Goal: Transaction & Acquisition: Purchase product/service

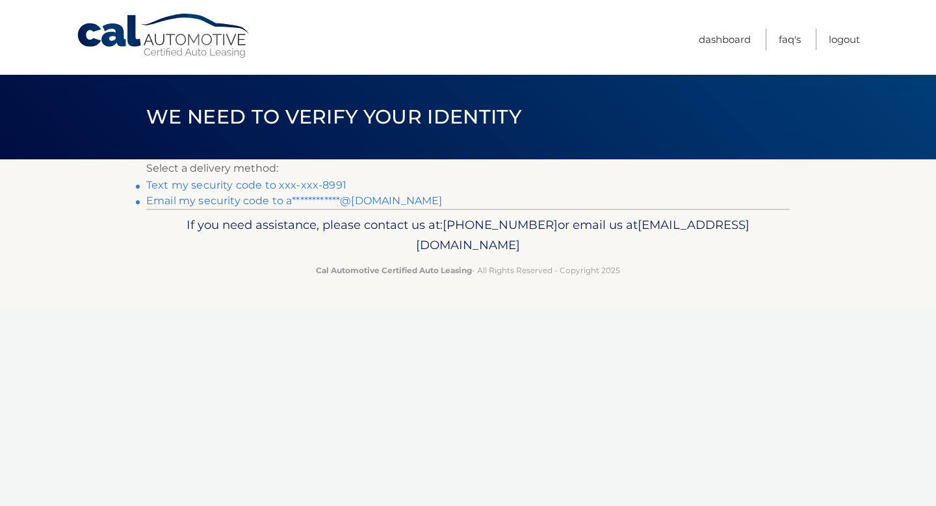
click at [332, 187] on link "Text my security code to xxx-xxx-8991" at bounding box center [246, 185] width 200 height 12
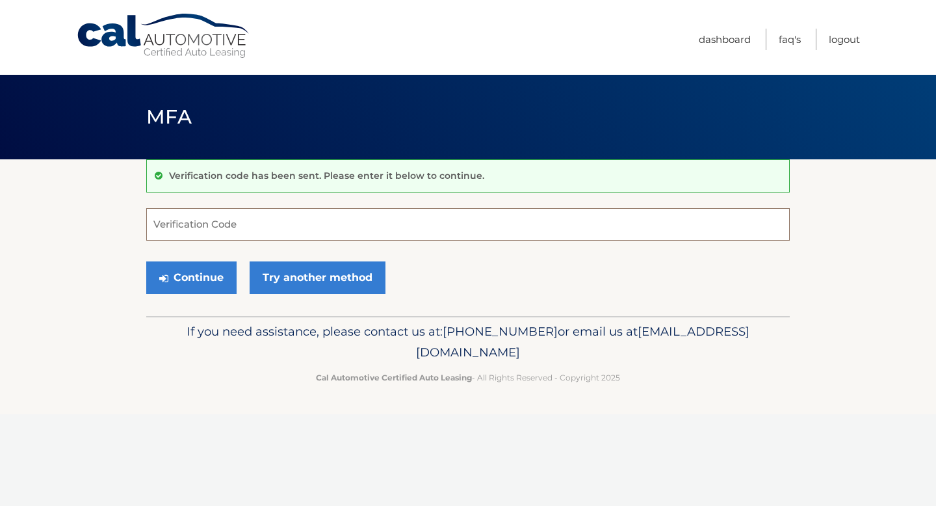
click at [324, 221] on input "Verification Code" at bounding box center [468, 224] width 644 height 33
type input "969353"
click at [207, 280] on button "Continue" at bounding box center [191, 277] width 90 height 33
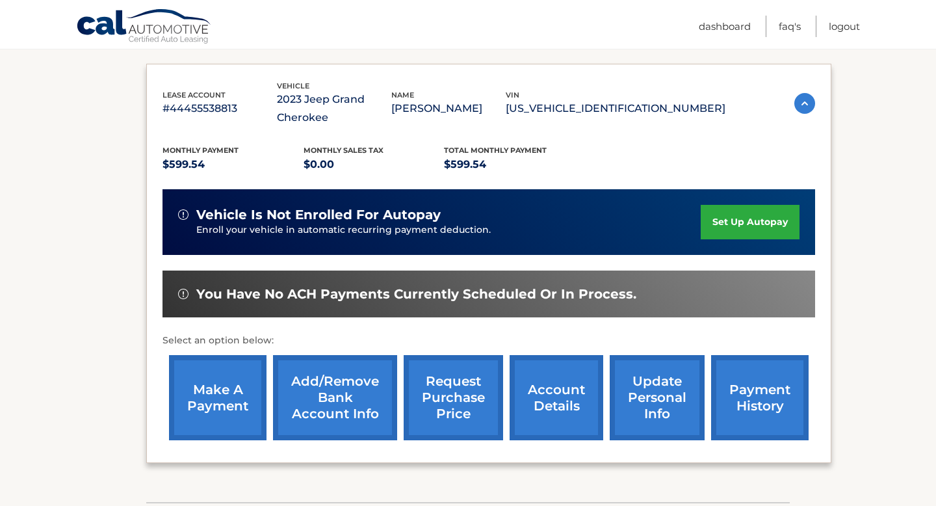
scroll to position [201, 0]
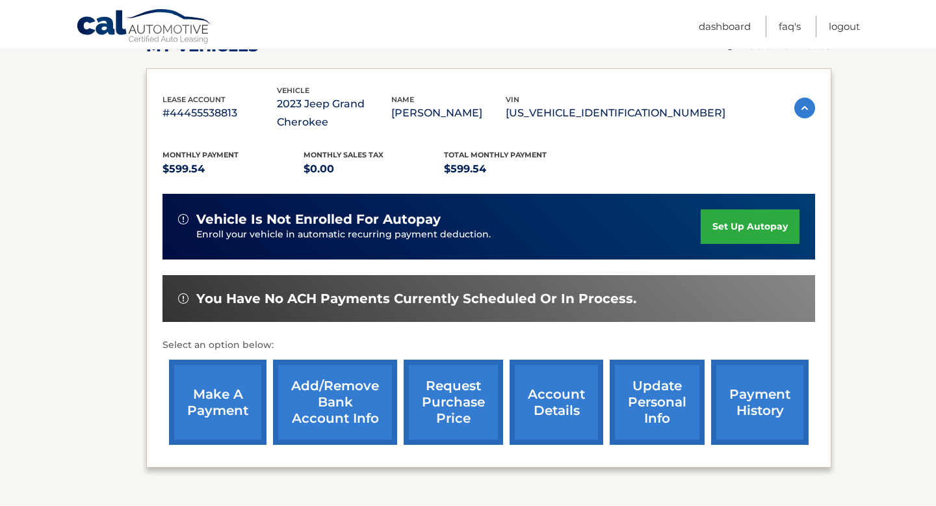
click at [203, 391] on link "make a payment" at bounding box center [218, 402] width 98 height 85
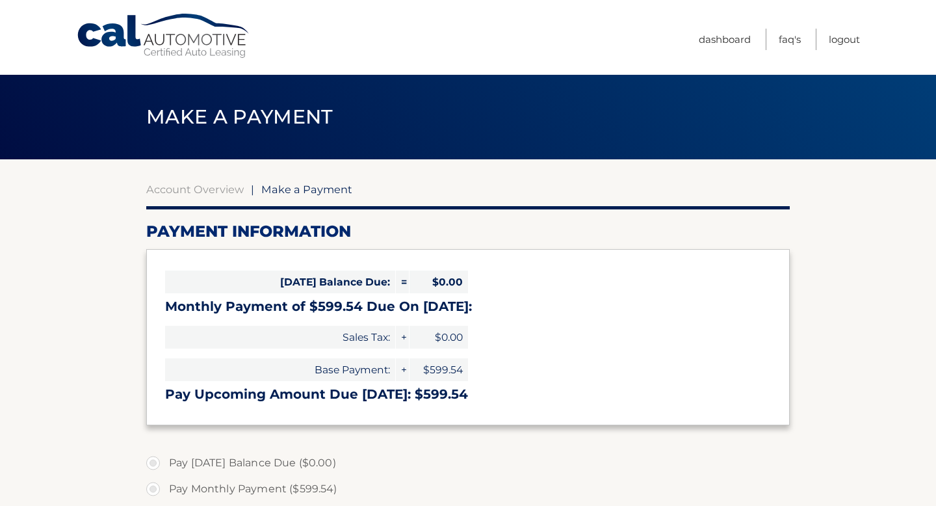
select select "MWVlZDU0NGItOGFiNC00NmVkLTkxMTAtMzk4NzA4ZWM3MGVj"
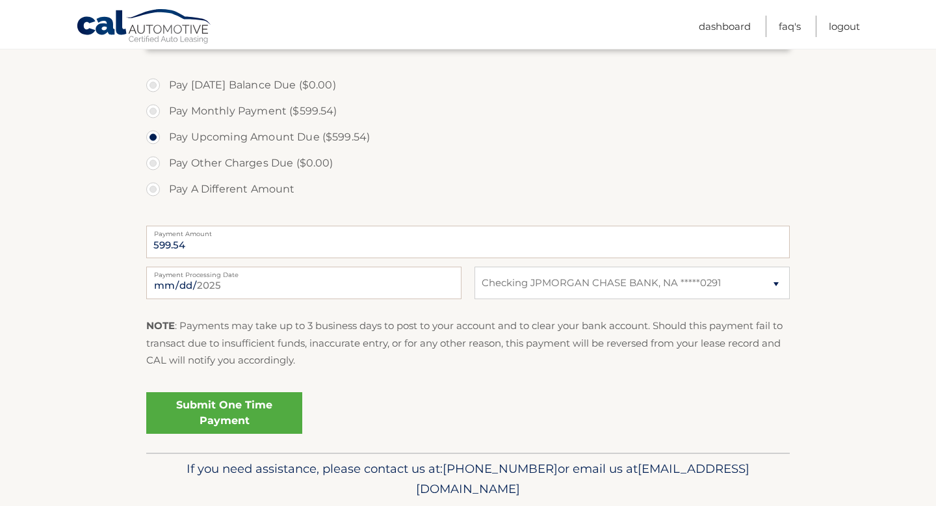
scroll to position [379, 0]
click at [256, 414] on link "Submit One Time Payment" at bounding box center [224, 412] width 156 height 42
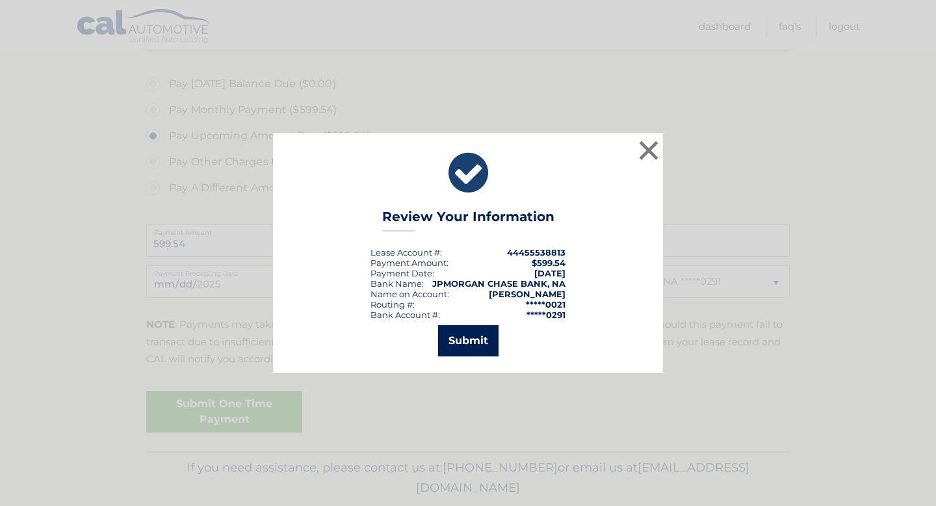
click at [480, 347] on button "Submit" at bounding box center [468, 340] width 60 height 31
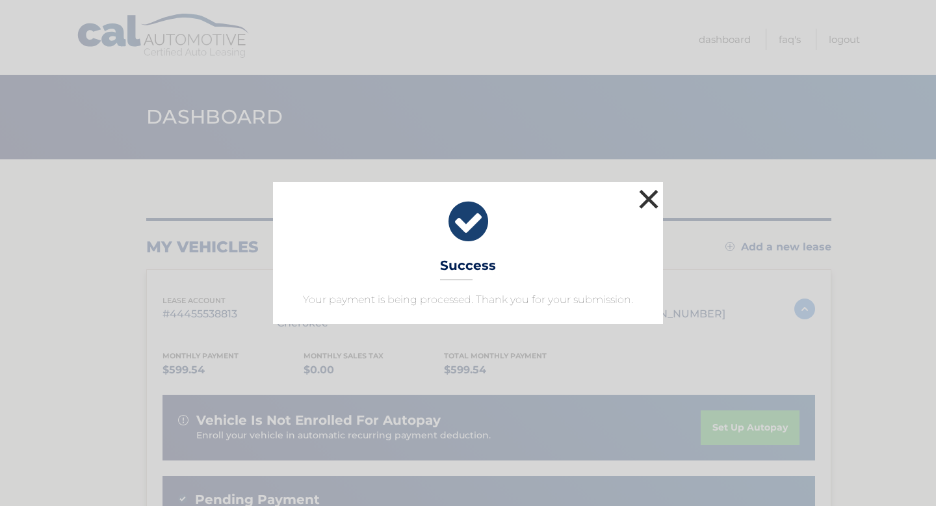
click at [642, 206] on button "×" at bounding box center [649, 199] width 26 height 26
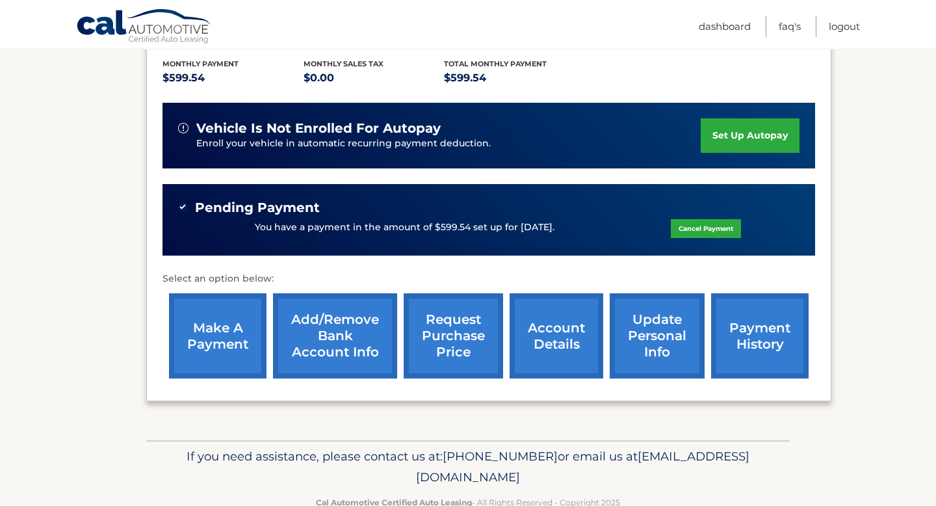
scroll to position [293, 0]
